Goal: Find contact information: Find contact information

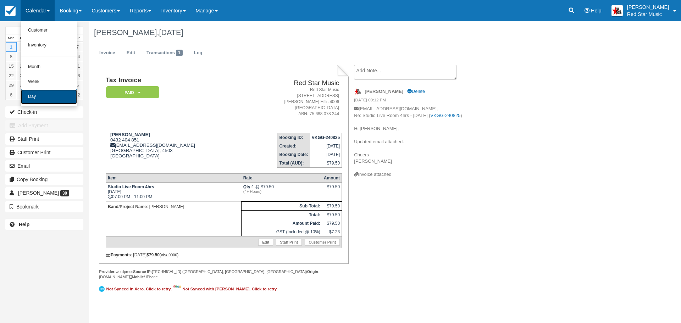
click at [39, 98] on link "Day" at bounding box center [49, 96] width 56 height 15
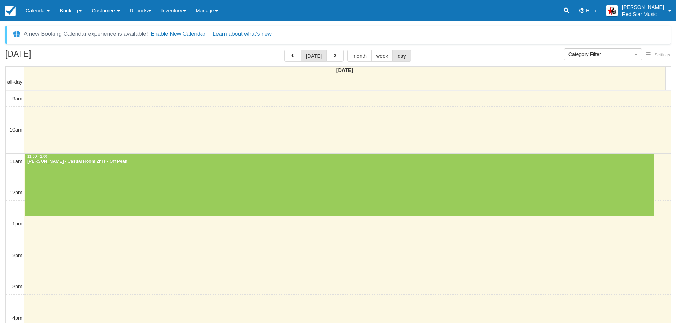
select select
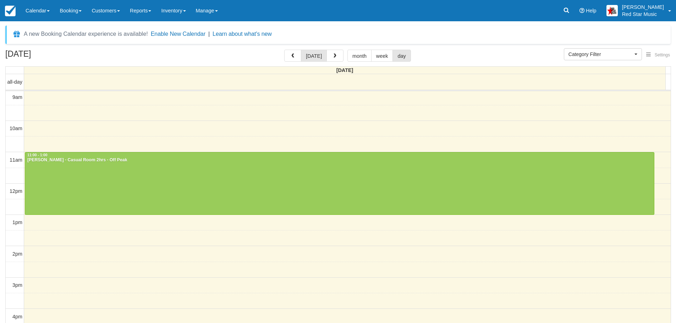
scroll to position [154, 0]
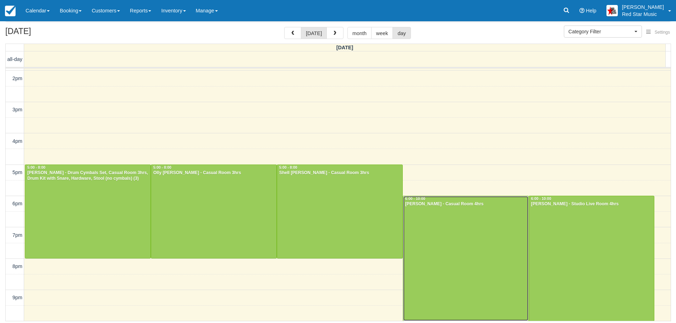
click at [463, 248] on div at bounding box center [465, 258] width 125 height 125
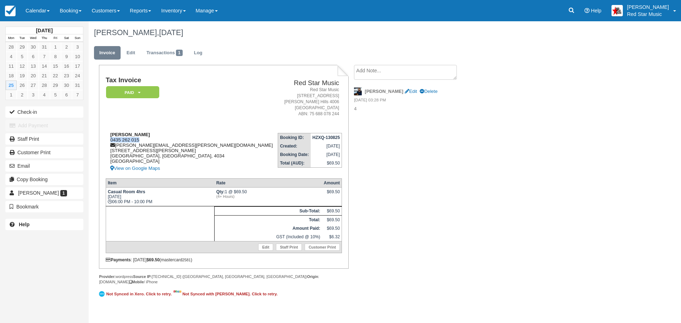
drag, startPoint x: 140, startPoint y: 139, endPoint x: 107, endPoint y: 139, distance: 33.4
click at [107, 139] on div "Ella Craig 0435 262 015 ella.craig@connect.qut.edu.au 7/14 Battersby street Bri…" at bounding box center [191, 152] width 171 height 41
click at [28, 8] on link "Calendar" at bounding box center [38, 10] width 34 height 21
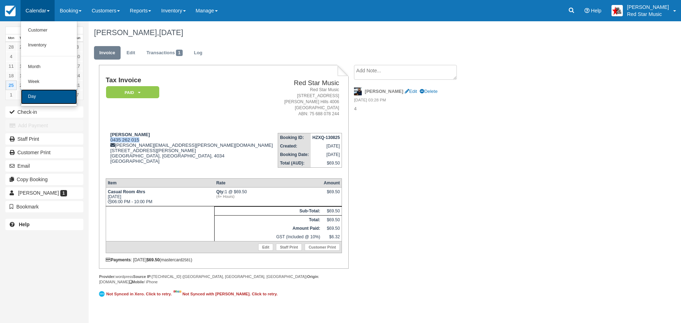
click at [48, 99] on link "Day" at bounding box center [49, 96] width 56 height 15
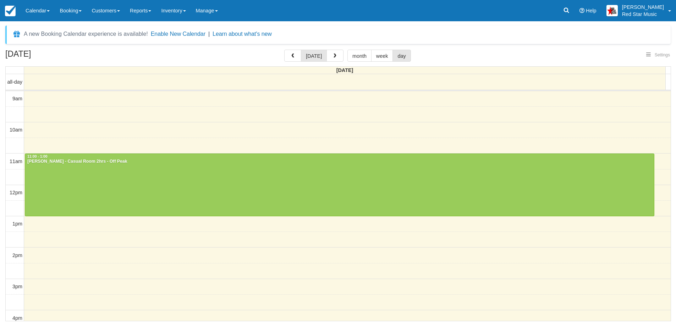
select select
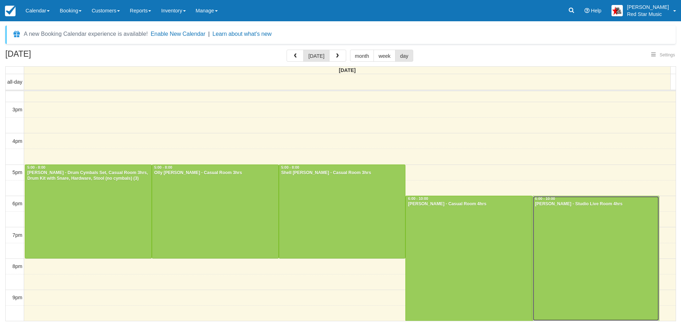
select select
click at [578, 219] on div at bounding box center [596, 258] width 126 height 125
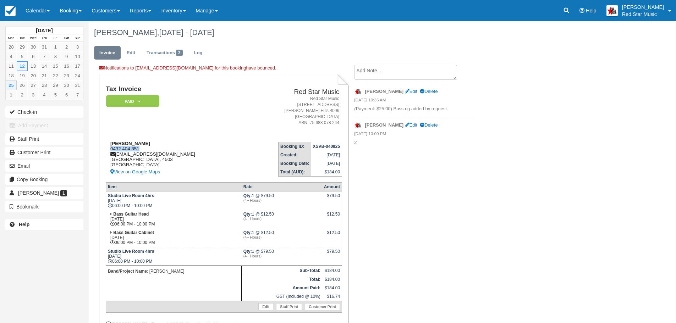
drag, startPoint x: 142, startPoint y: 147, endPoint x: 111, endPoint y: 147, distance: 30.5
click at [111, 147] on div "Josh Setterfield 0432 404 851 joshsetterfieldofficial@gmail.co New South Wales,…" at bounding box center [175, 158] width 138 height 35
copy div "0432 404 851"
click at [35, 7] on link "Calendar" at bounding box center [38, 10] width 34 height 21
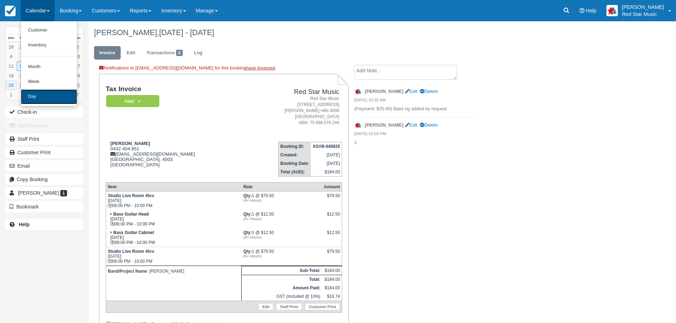
click at [48, 93] on link "Day" at bounding box center [49, 96] width 56 height 15
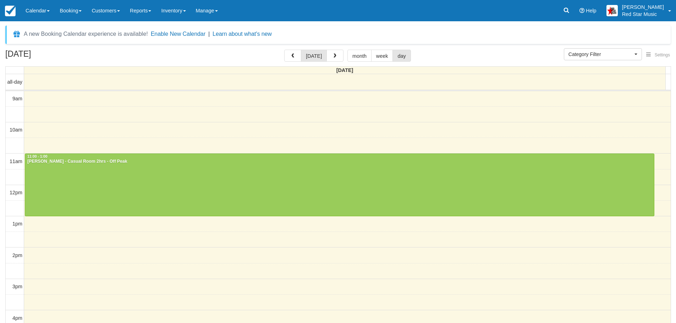
select select
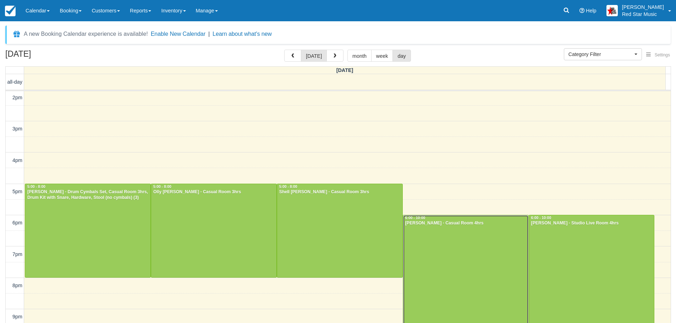
click at [450, 236] on div at bounding box center [465, 277] width 125 height 125
